Goal: Transaction & Acquisition: Purchase product/service

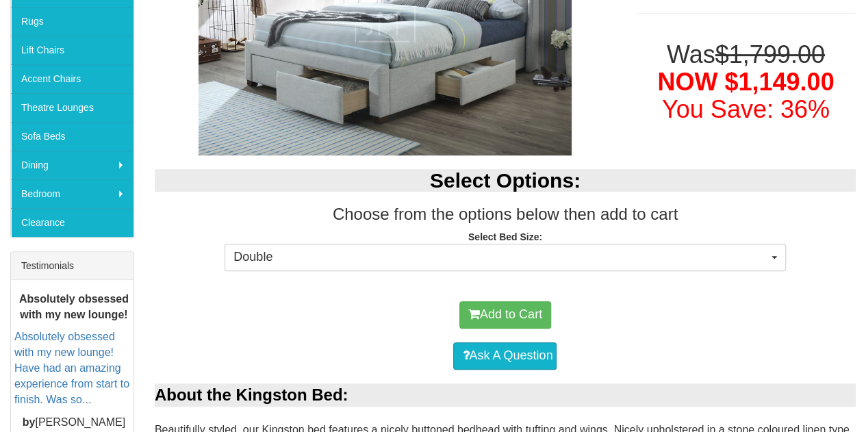
scroll to position [331, 0]
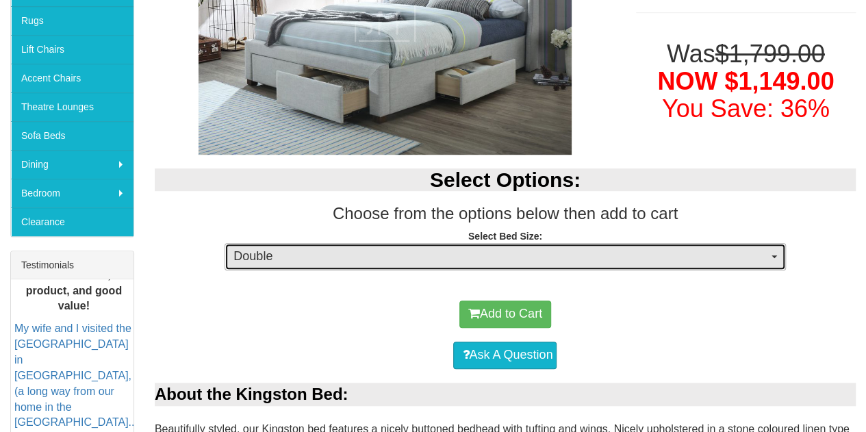
click at [247, 258] on span "Double" at bounding box center [500, 257] width 534 height 18
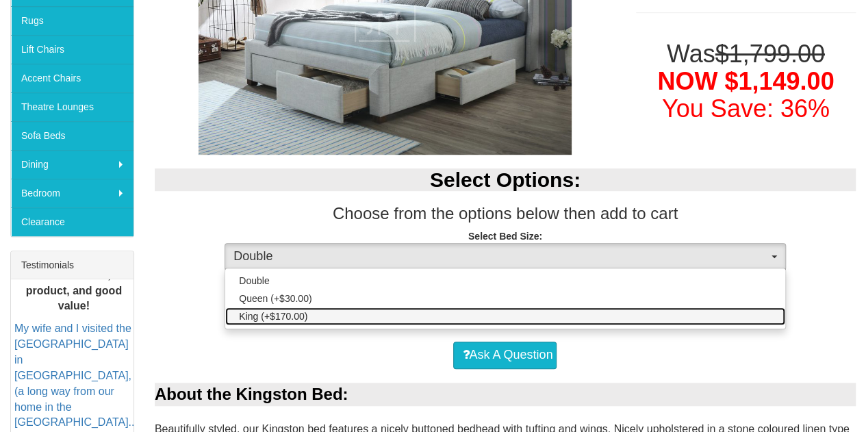
click at [292, 315] on span "King (+$170.00)" at bounding box center [273, 316] width 68 height 14
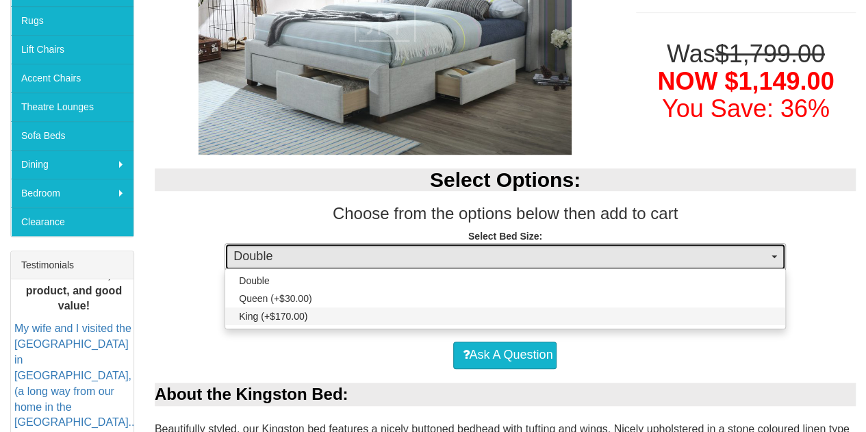
select select "1483"
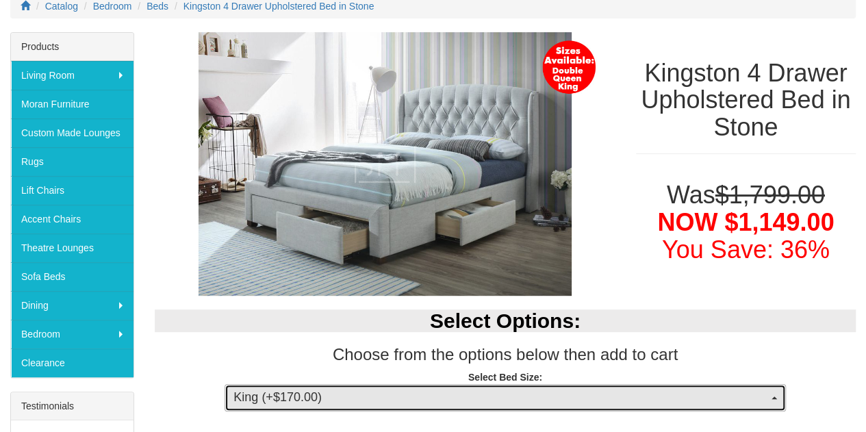
scroll to position [189, 0]
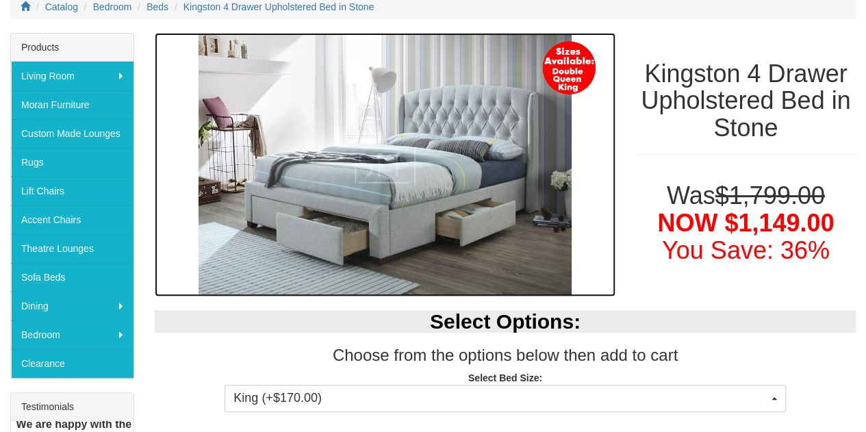
click at [435, 166] on img at bounding box center [385, 165] width 461 height 264
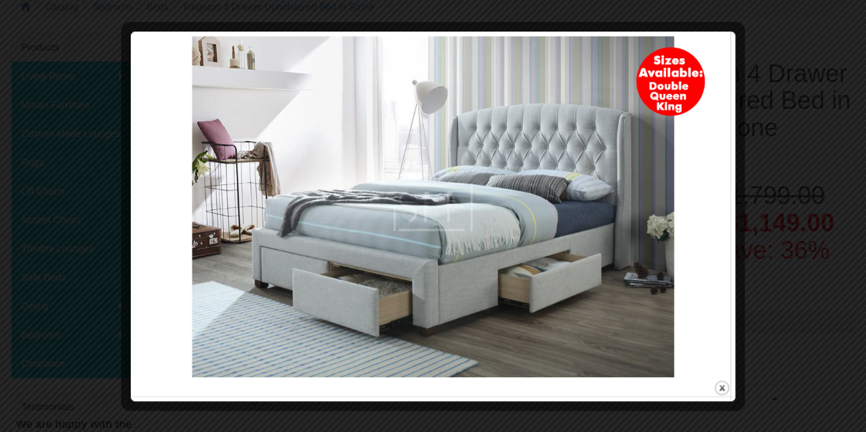
click at [734, 229] on div at bounding box center [737, 216] width 14 height 360
click at [722, 390] on button "close" at bounding box center [721, 387] width 17 height 17
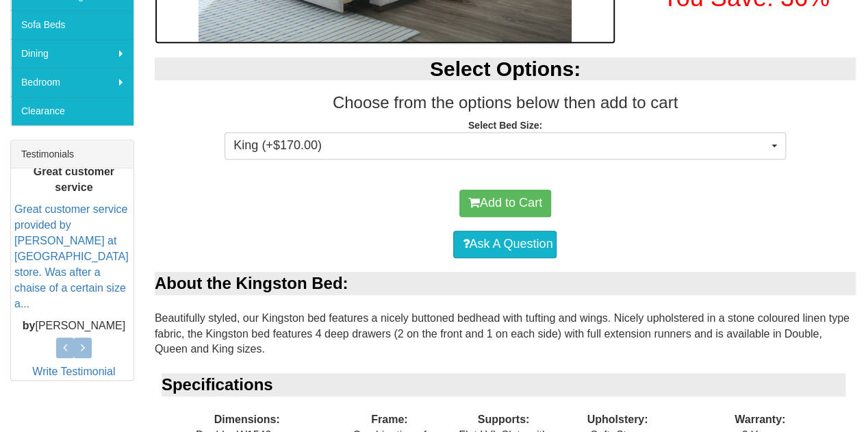
scroll to position [442, 0]
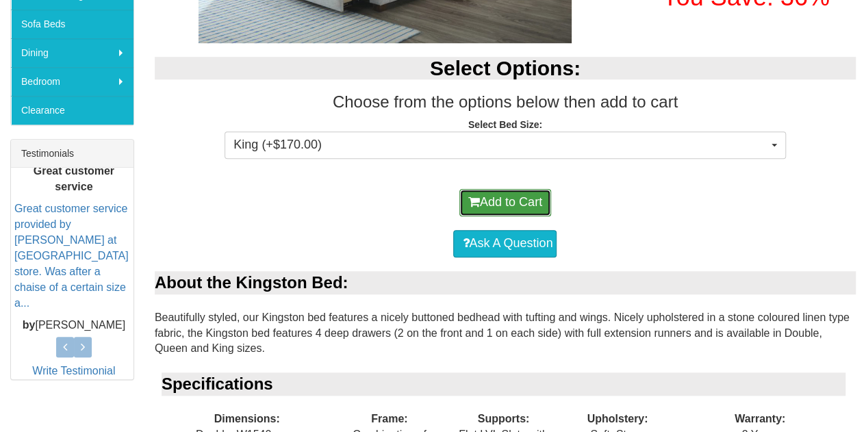
click at [503, 201] on button "Add to Cart" at bounding box center [505, 202] width 92 height 27
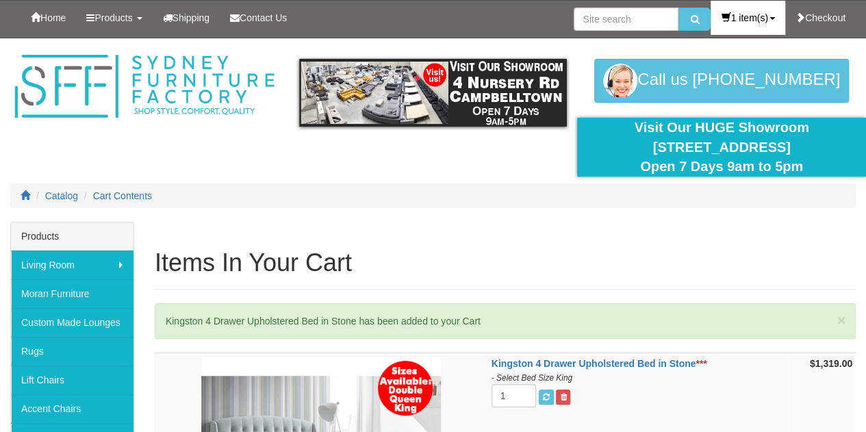
click at [761, 19] on link "1 item(s)" at bounding box center [748, 18] width 74 height 34
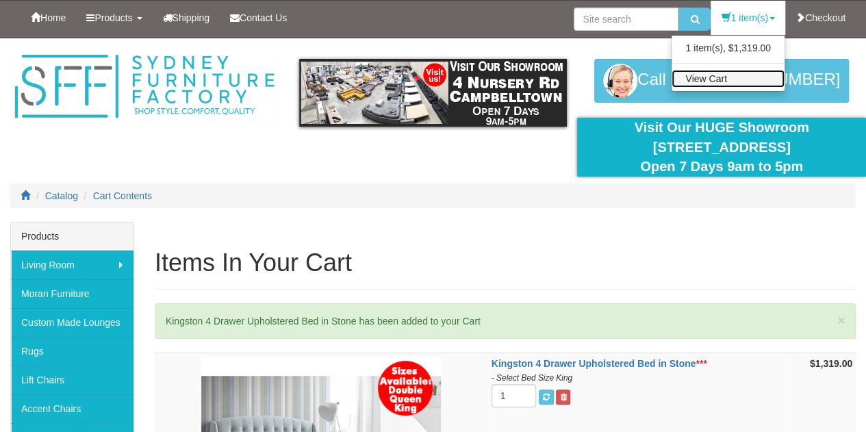
click at [706, 82] on link "View Cart" at bounding box center [728, 79] width 113 height 18
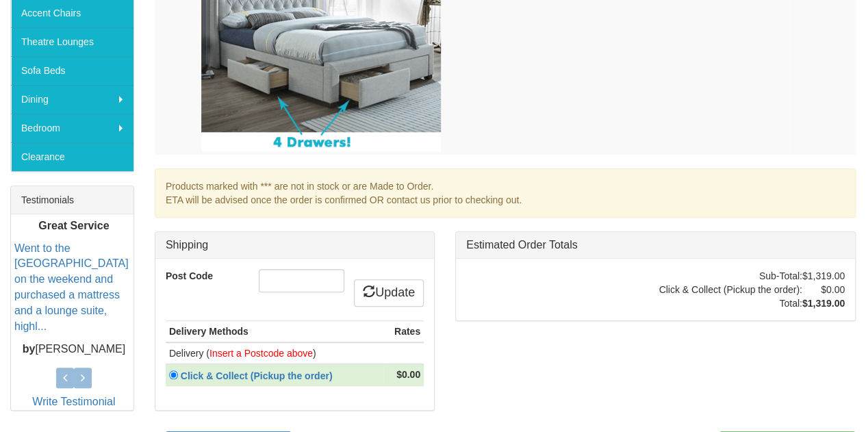
scroll to position [401, 0]
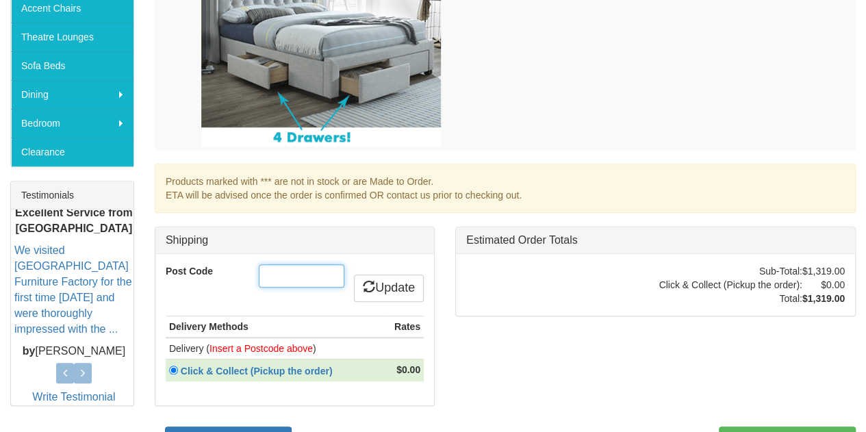
click at [289, 270] on input "Post Code" at bounding box center [302, 275] width 86 height 23
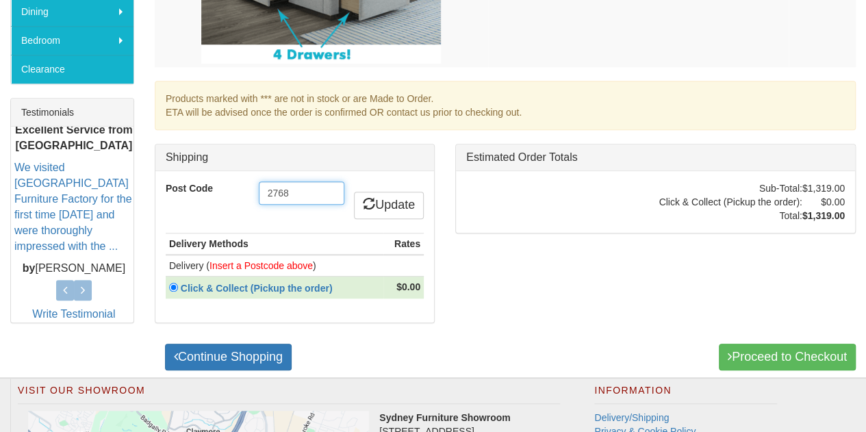
scroll to position [484, 0]
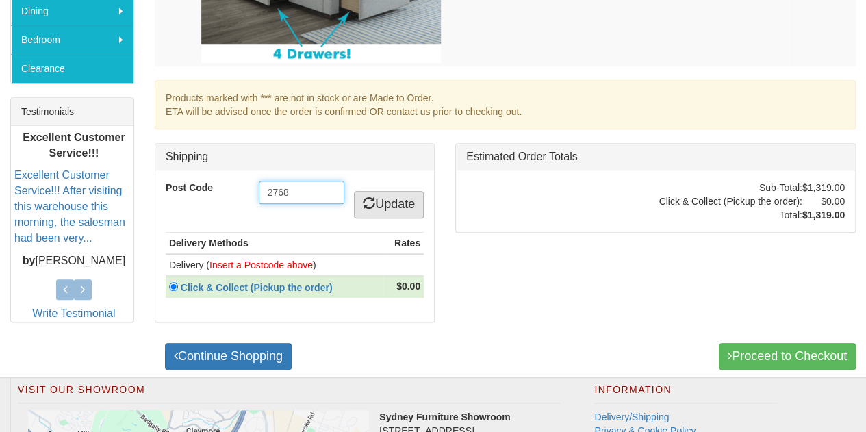
type input "2768"
click at [379, 210] on link "Update" at bounding box center [389, 204] width 70 height 27
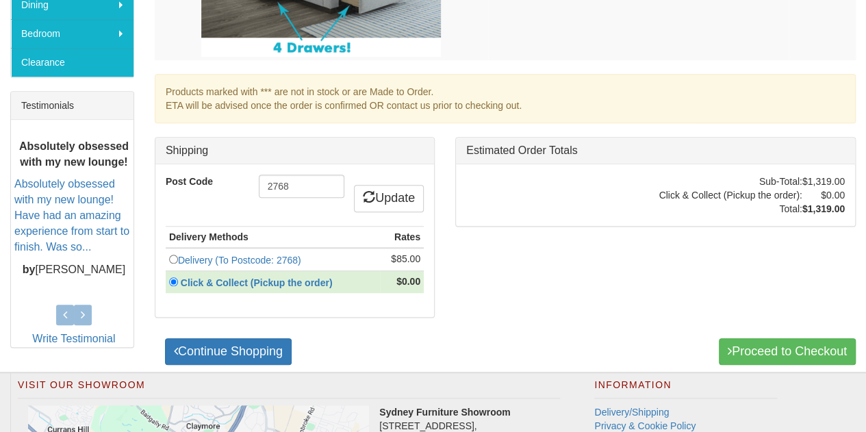
scroll to position [494, 0]
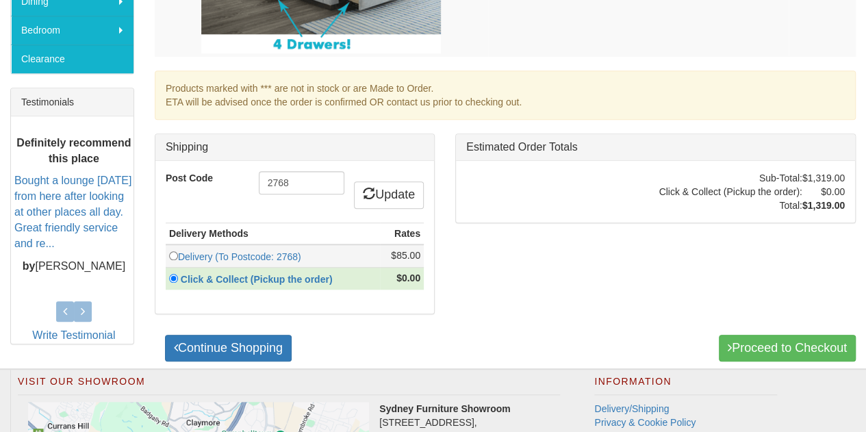
click at [333, 253] on td "Delivery (To Postcode: 2768)" at bounding box center [273, 255] width 215 height 23
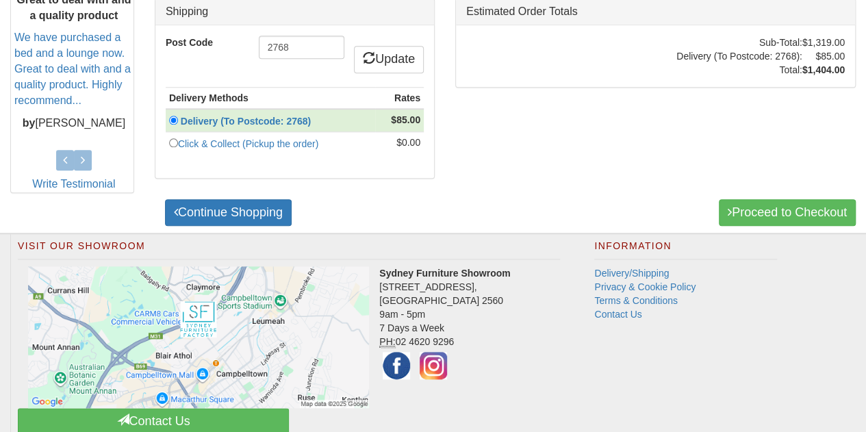
scroll to position [633, 0]
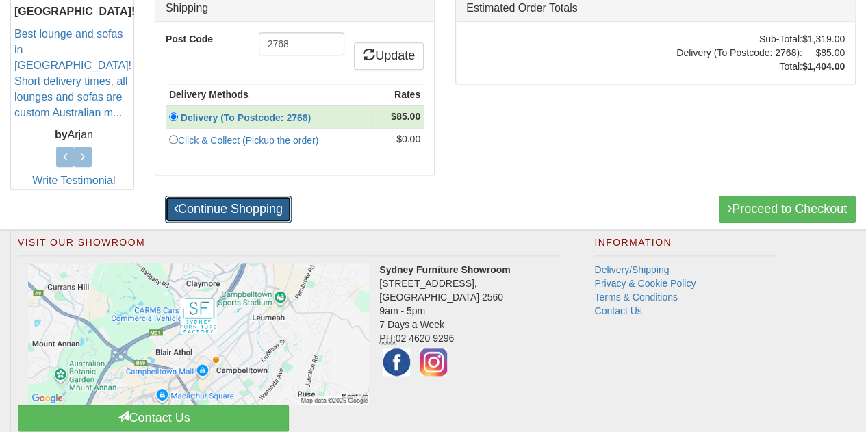
click at [254, 200] on link "Continue Shopping" at bounding box center [228, 209] width 127 height 27
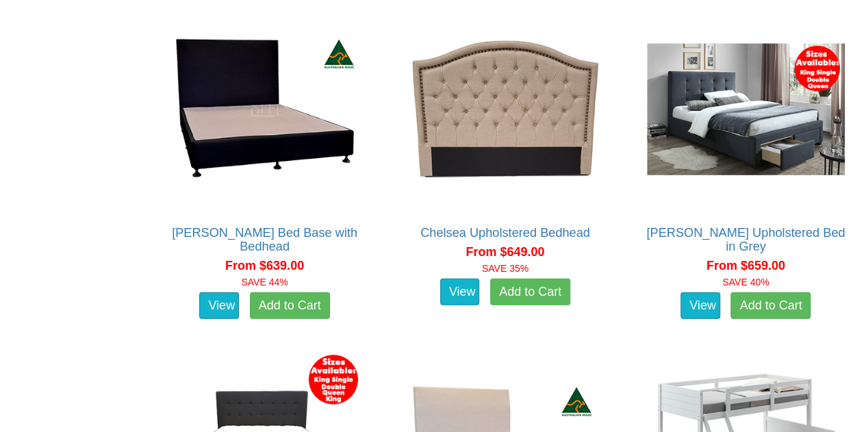
scroll to position [1473, 0]
